Goal: Find specific page/section: Find specific page/section

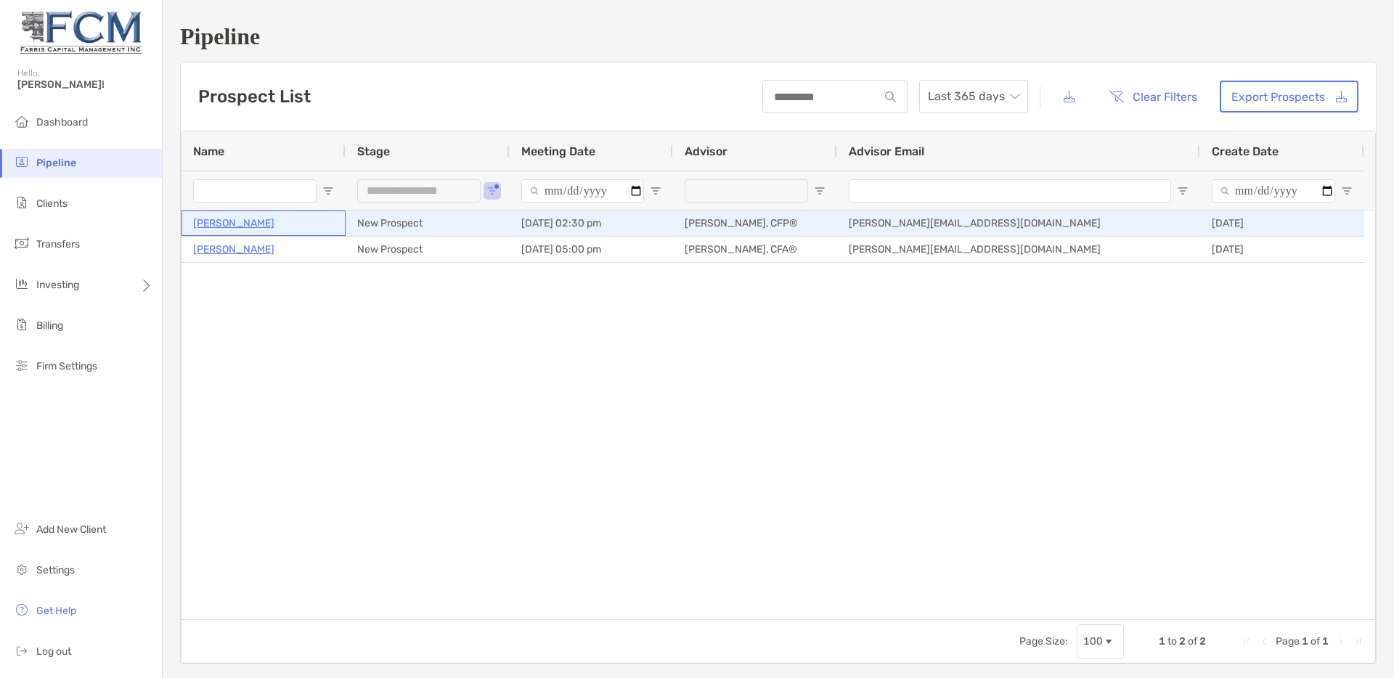
click at [239, 221] on p "[PERSON_NAME]" at bounding box center [233, 223] width 81 height 18
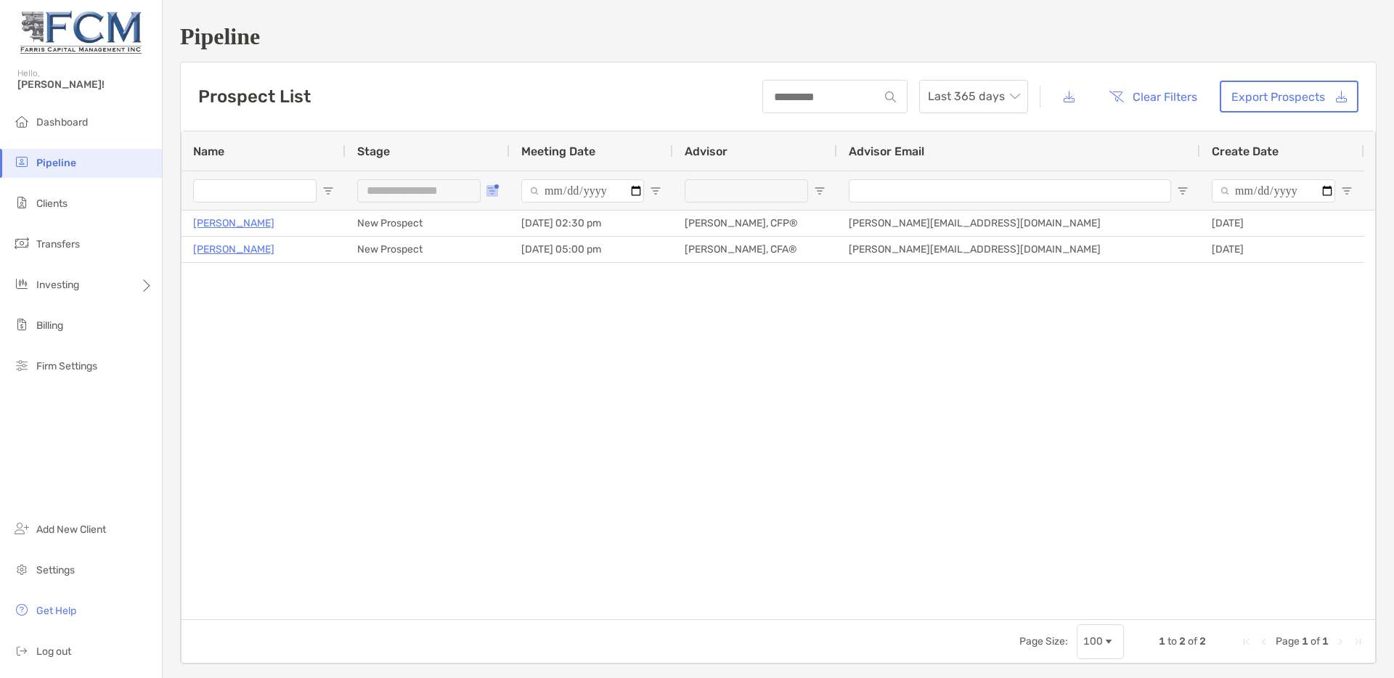
click at [488, 190] on span "Open Filter Menu" at bounding box center [492, 191] width 12 height 12
type input "**********"
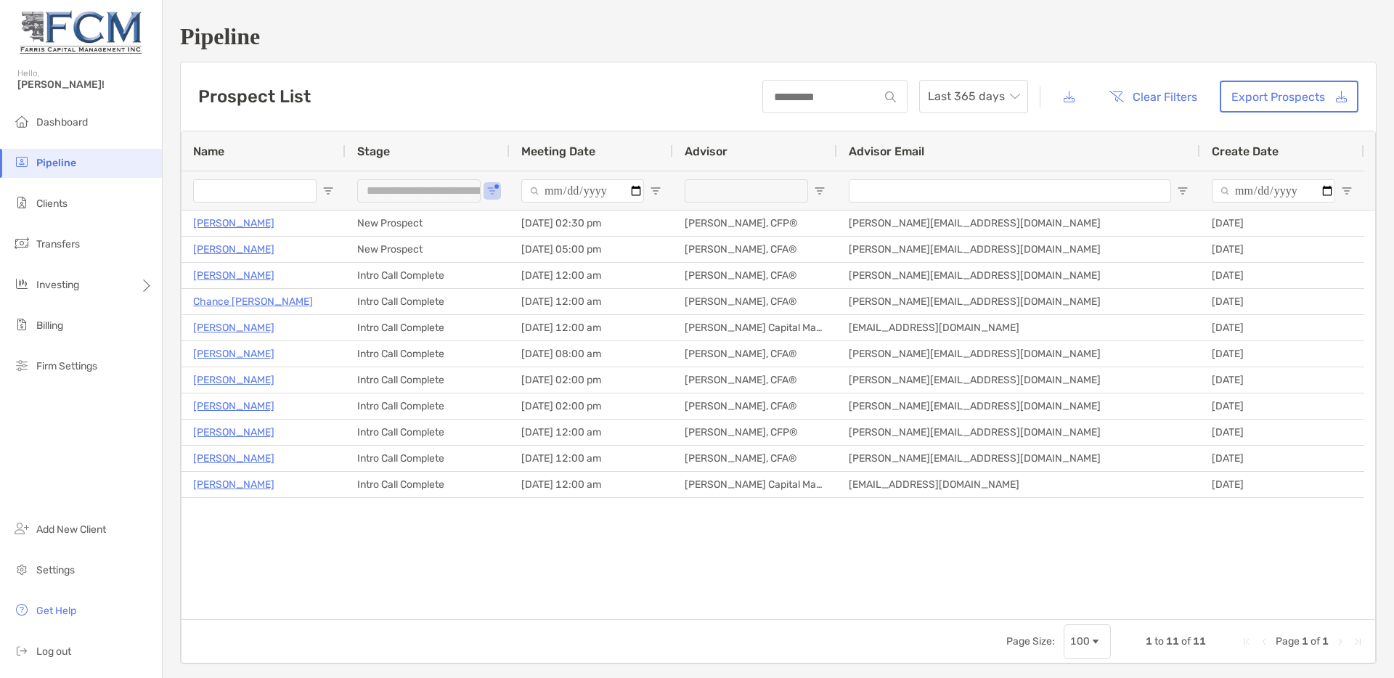
click at [527, 522] on div "Roddy Scott New Prospect 09/24/2025 - 02:30 pm Justin Farris, CFP® justin@farri…" at bounding box center [779, 415] width 1194 height 409
click at [490, 190] on span "Open Filter Menu" at bounding box center [492, 191] width 12 height 12
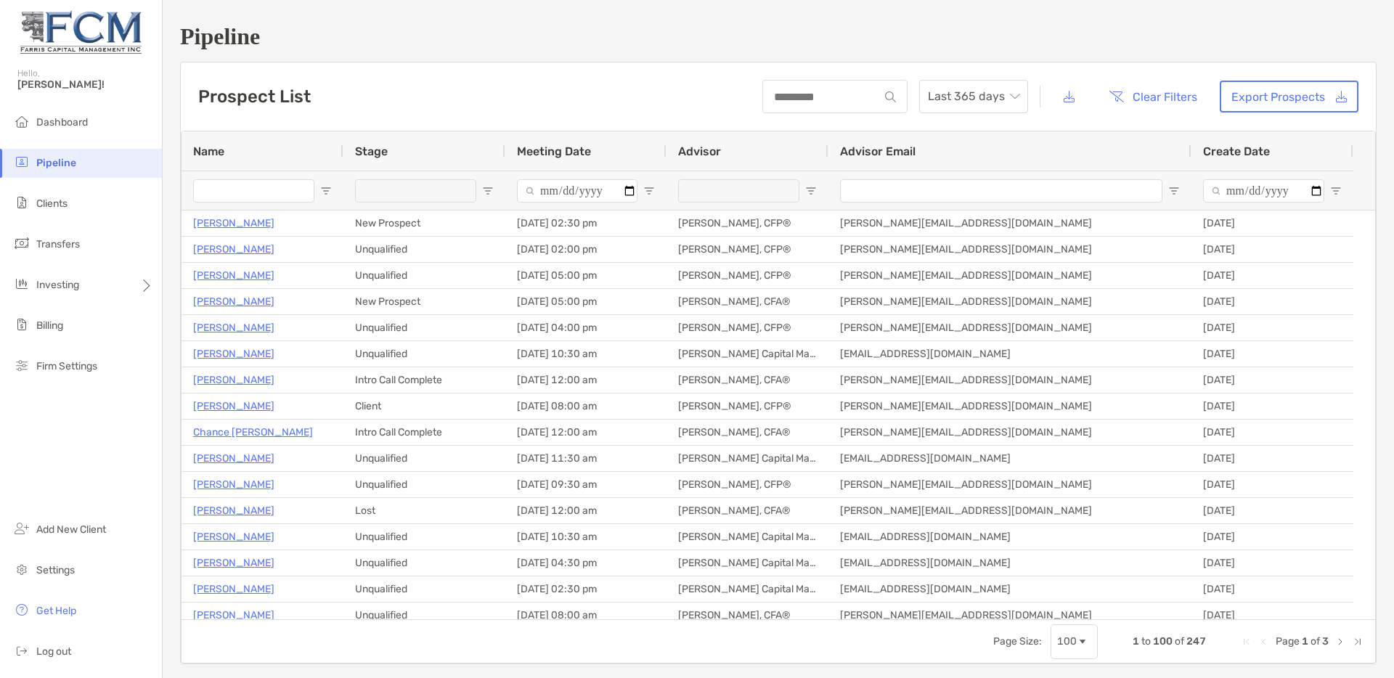
click at [786, 187] on div at bounding box center [738, 190] width 121 height 23
click at [863, 301] on div "Justin Farris, CFP®" at bounding box center [890, 300] width 109 height 12
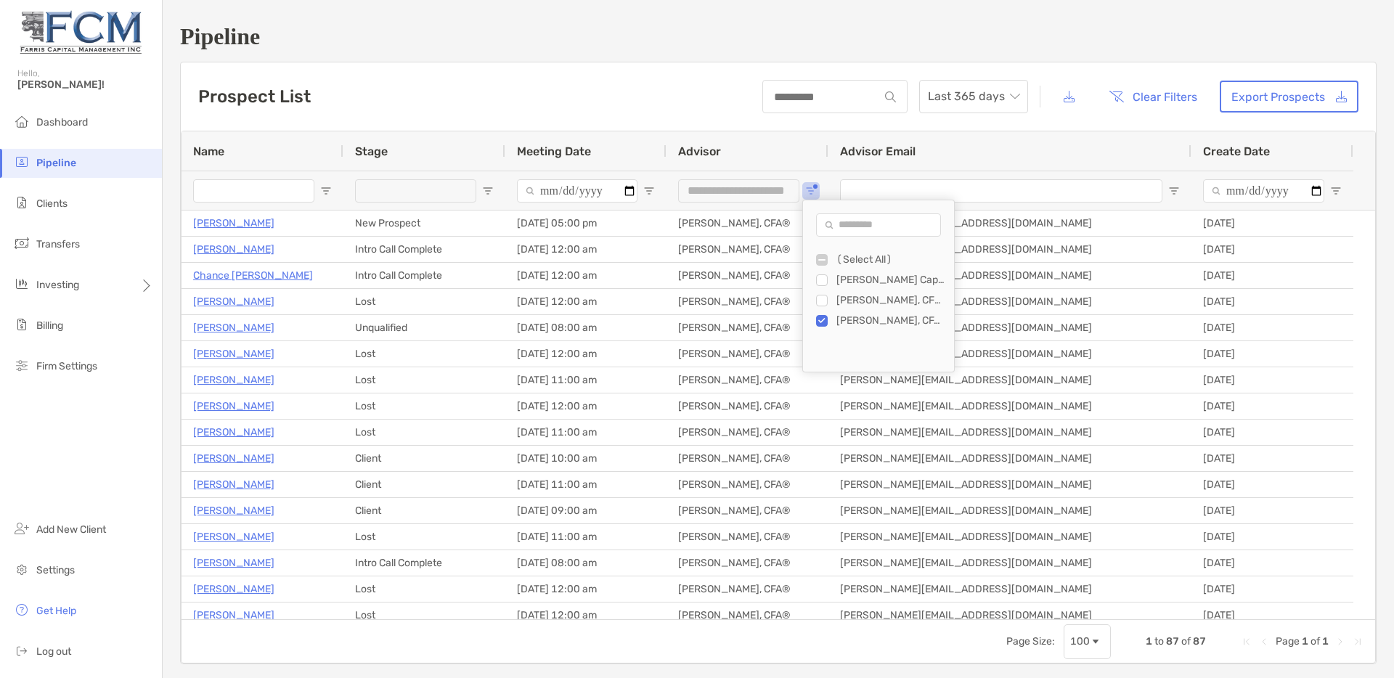
click at [818, 331] on div "(Select All) Farris Capital Management Justin Farris, CFP® Tyler Henley, CFA®" at bounding box center [878, 311] width 151 height 122
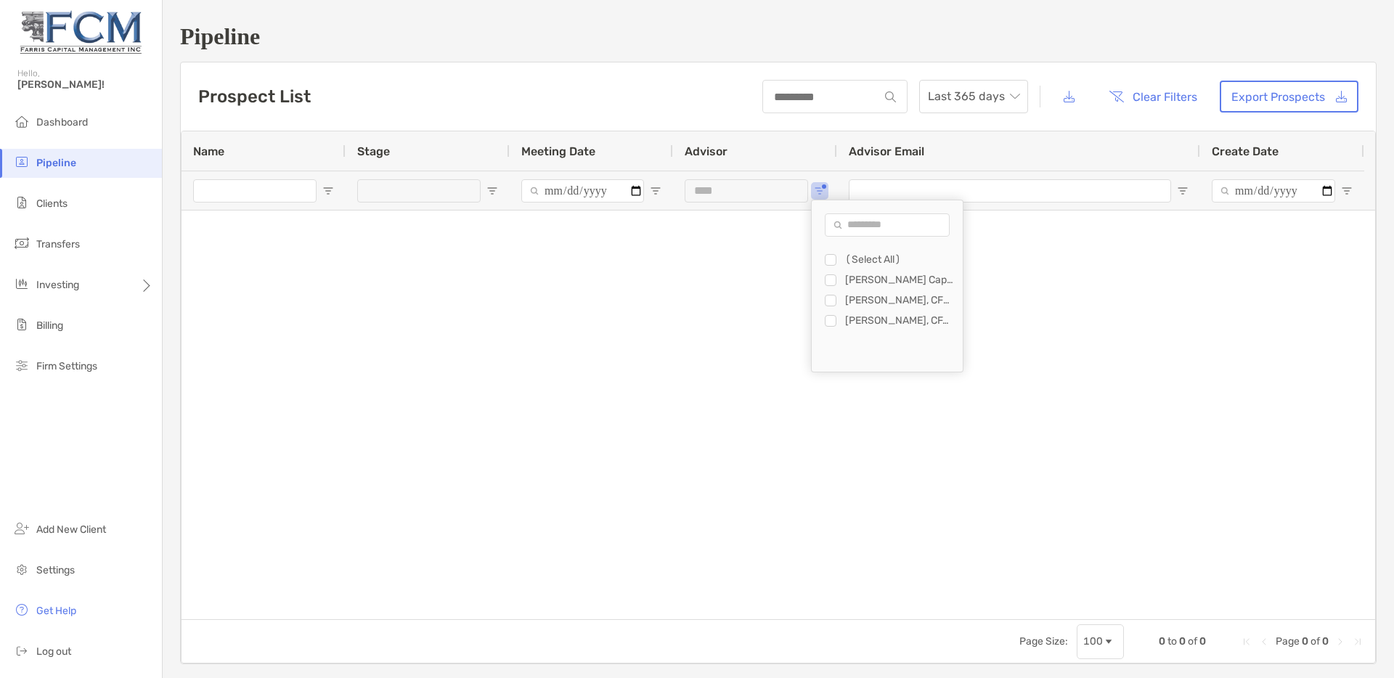
type input "**********"
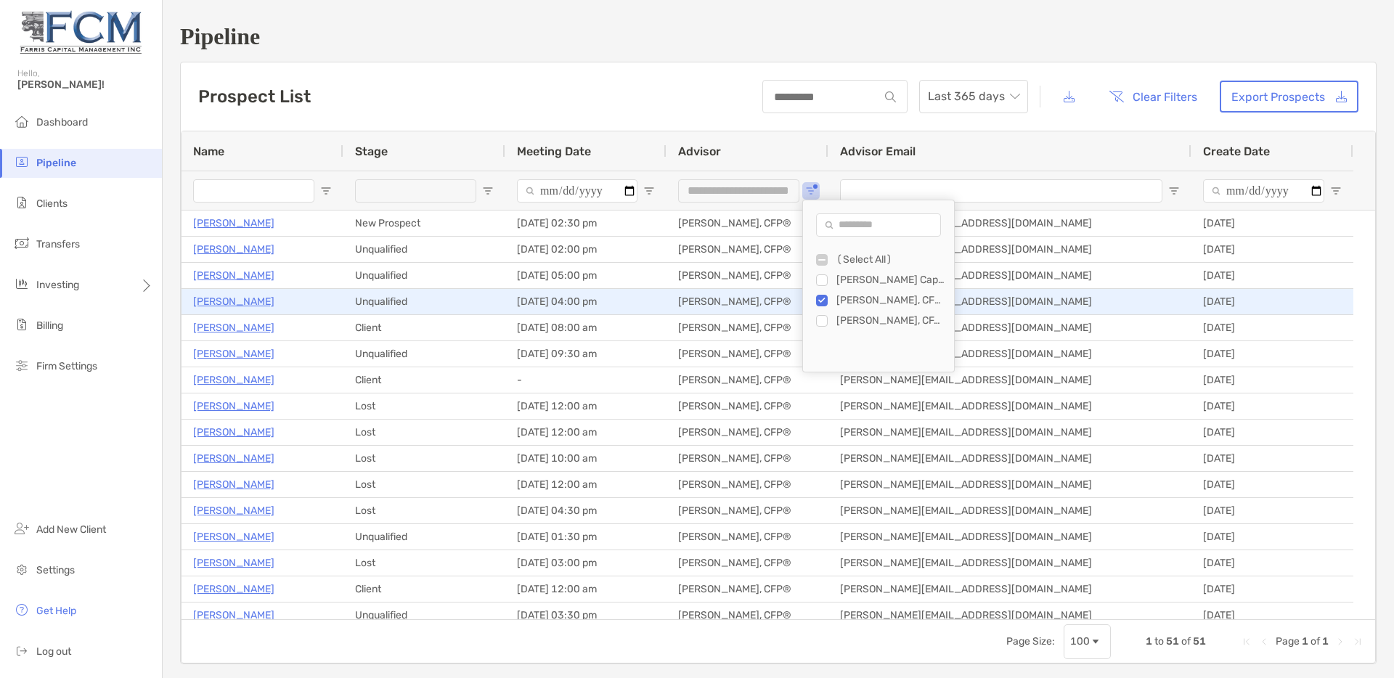
click at [706, 298] on div "Justin Farris, CFP®" at bounding box center [748, 301] width 162 height 25
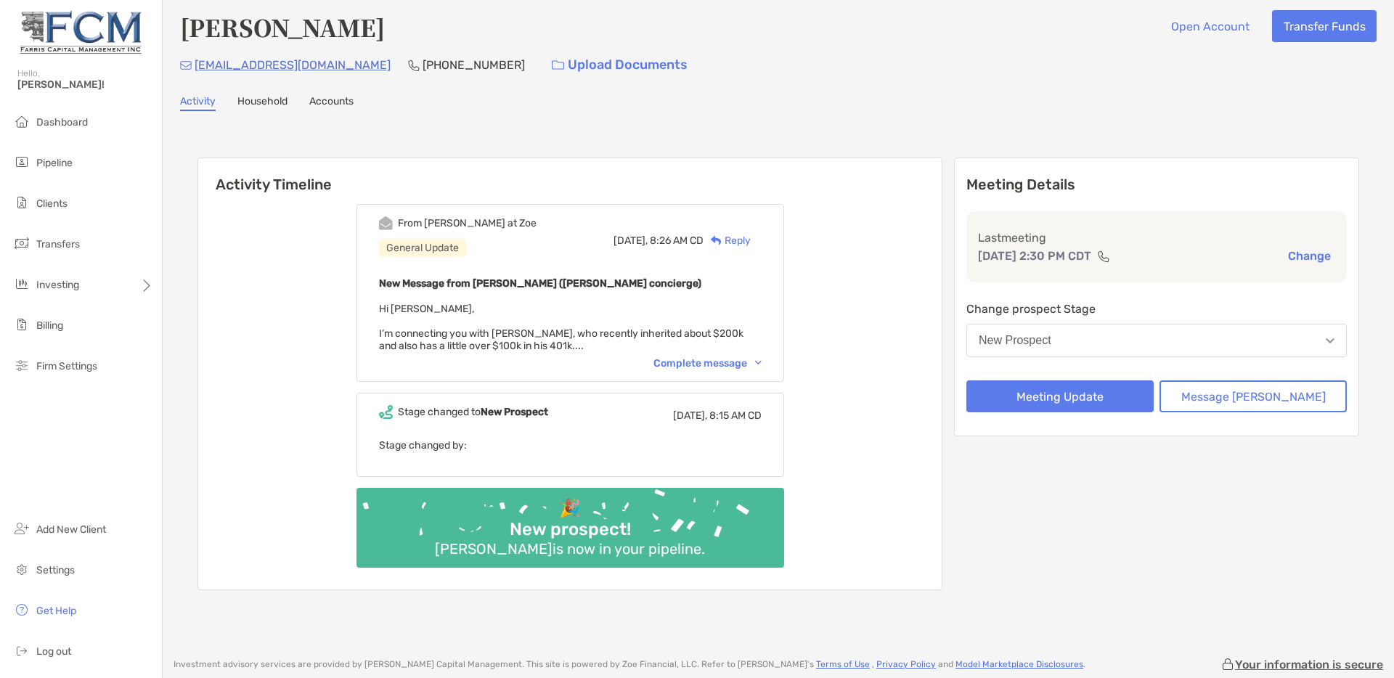
scroll to position [12, 0]
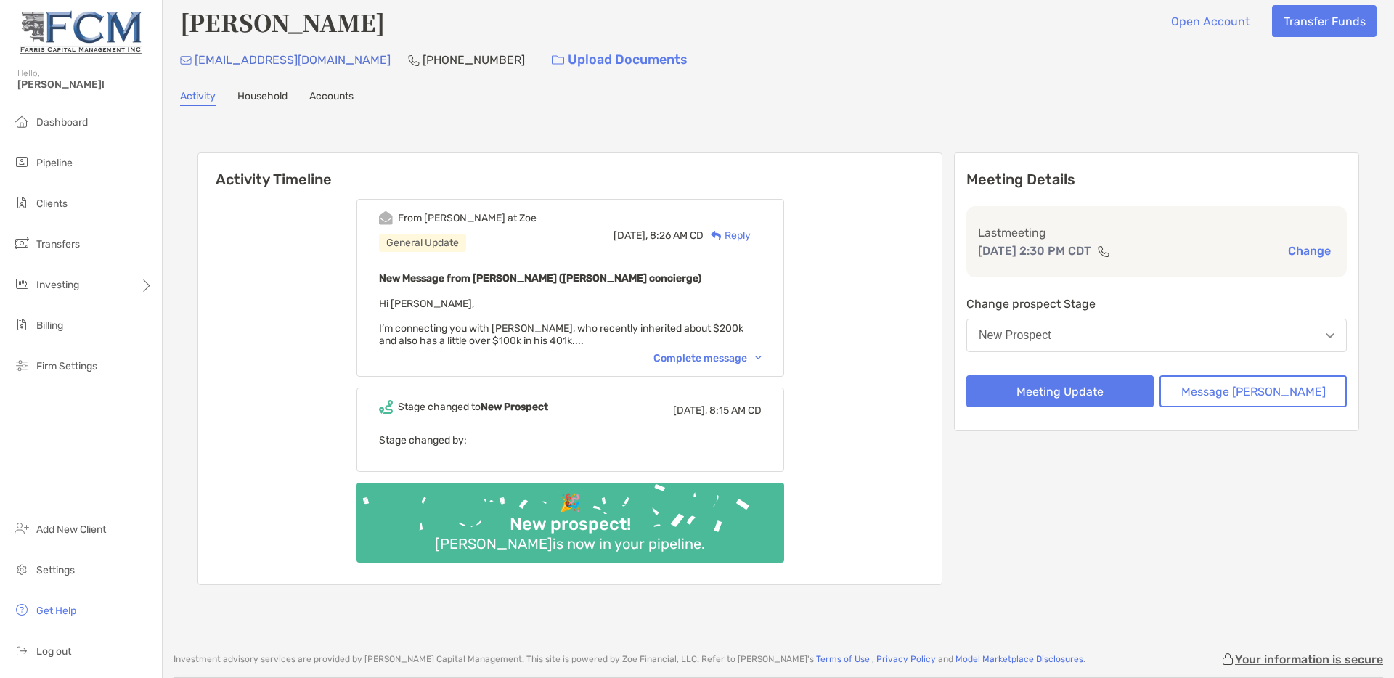
click at [709, 357] on div "Complete message" at bounding box center [707, 358] width 108 height 12
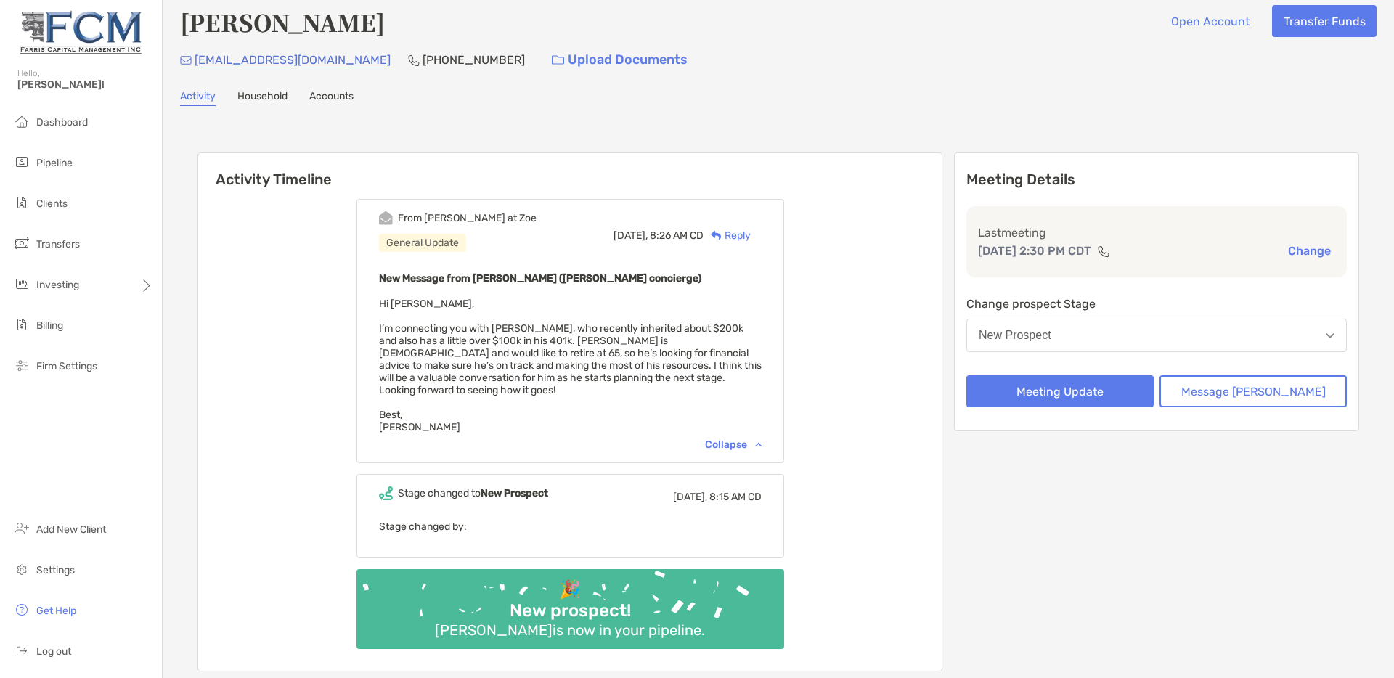
click at [1051, 337] on div "New Prospect" at bounding box center [1015, 335] width 73 height 13
click at [847, 73] on div "roddyscott11@gmail.com (254) 297-9162 Upload Documents" at bounding box center [778, 59] width 1197 height 31
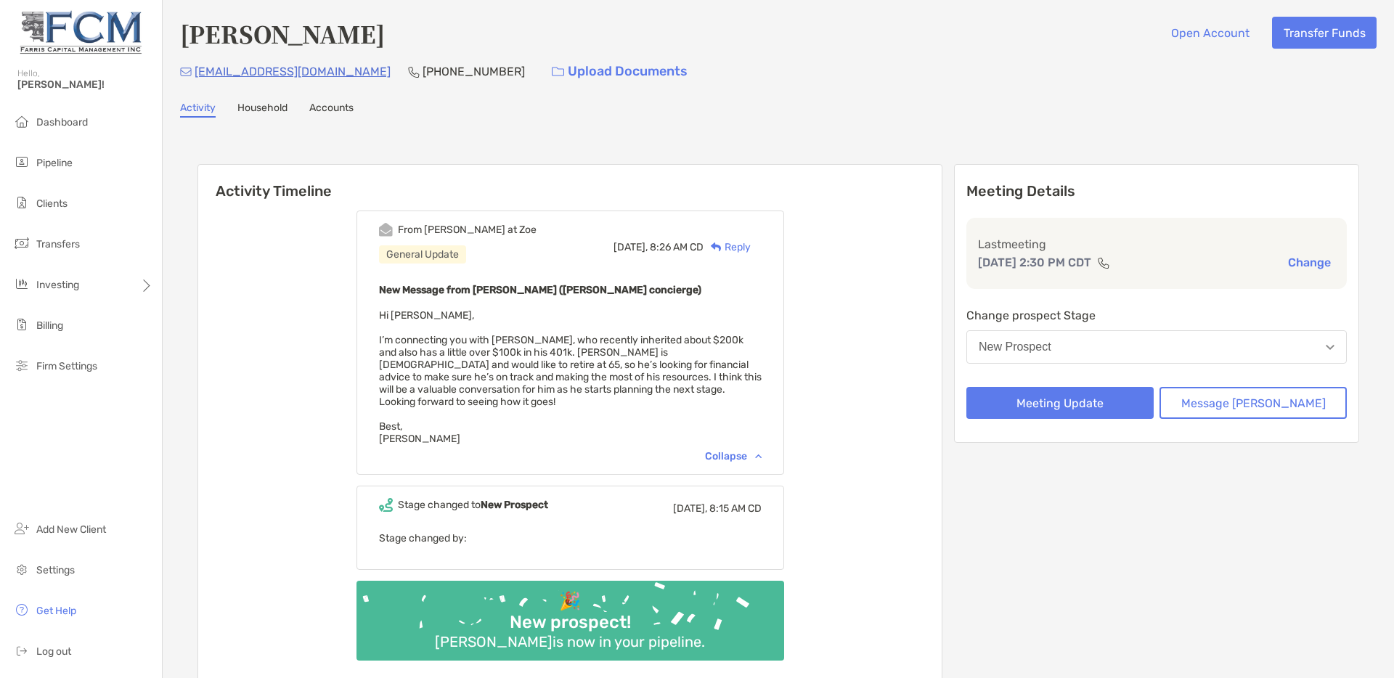
scroll to position [0, 0]
